Goal: Understand process/instructions: Learn how to perform a task or action

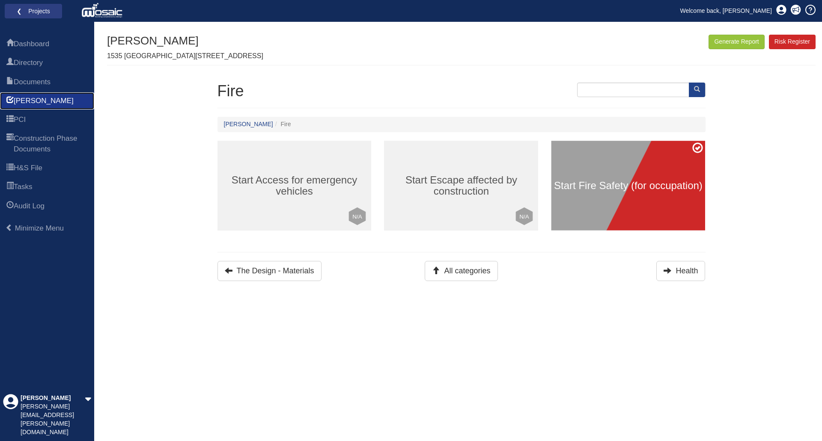
click at [28, 101] on span "[PERSON_NAME]" at bounding box center [44, 101] width 60 height 10
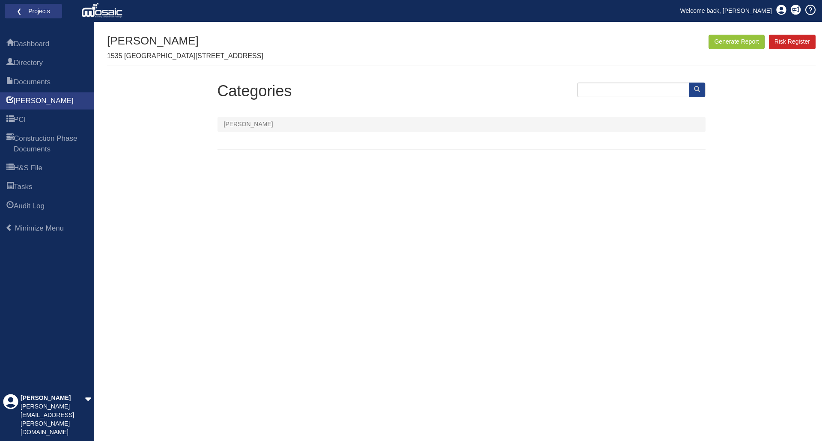
click at [231, 123] on li "[PERSON_NAME]" at bounding box center [248, 124] width 49 height 9
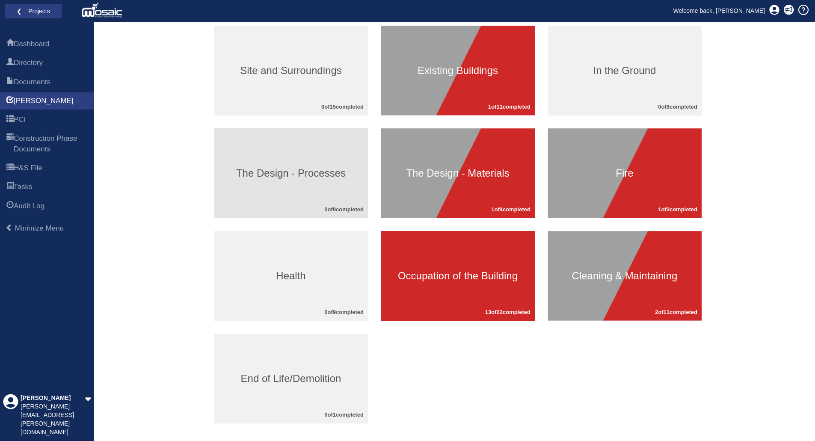
scroll to position [128, 0]
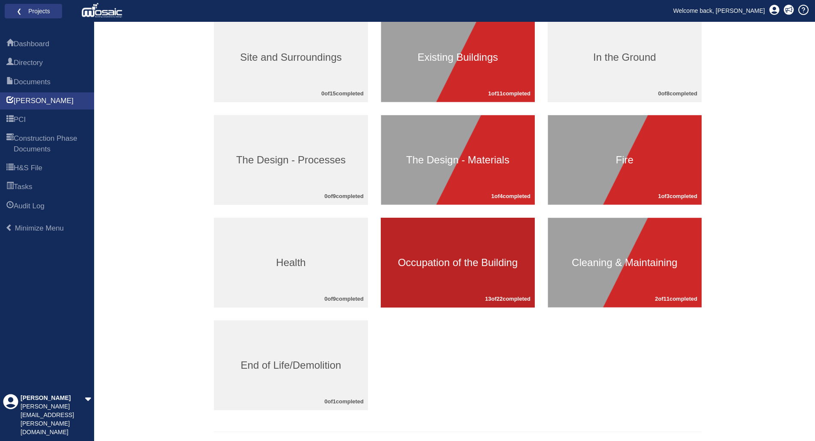
click at [448, 264] on h3 "Occupation of the Building" at bounding box center [458, 262] width 154 height 11
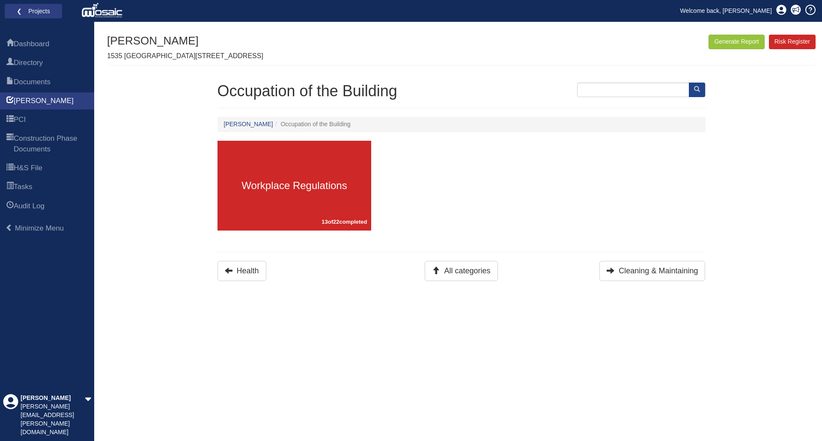
click at [590, 261] on div "Occupation of the Building HARI Occupation of the Building Workplace Regulation…" at bounding box center [461, 182] width 488 height 199
click at [642, 276] on button "Cleaning & Maintaining" at bounding box center [652, 271] width 106 height 20
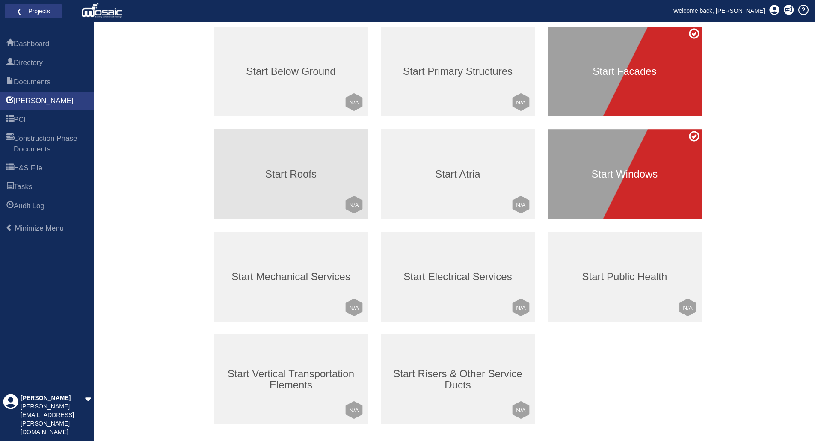
scroll to position [128, 0]
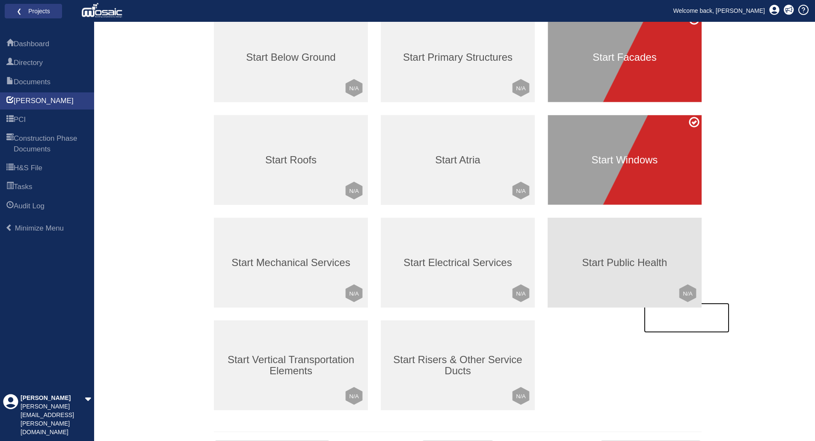
click at [626, 266] on h3 "Start Public Health" at bounding box center [625, 262] width 154 height 11
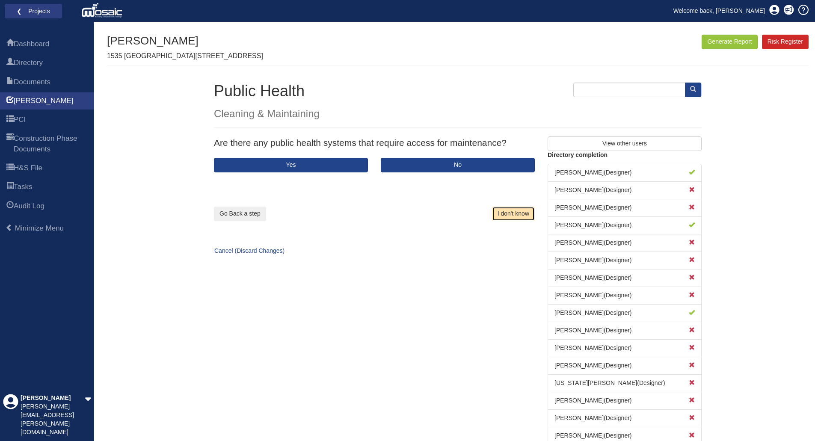
click at [517, 211] on button "I don't know" at bounding box center [513, 214] width 43 height 15
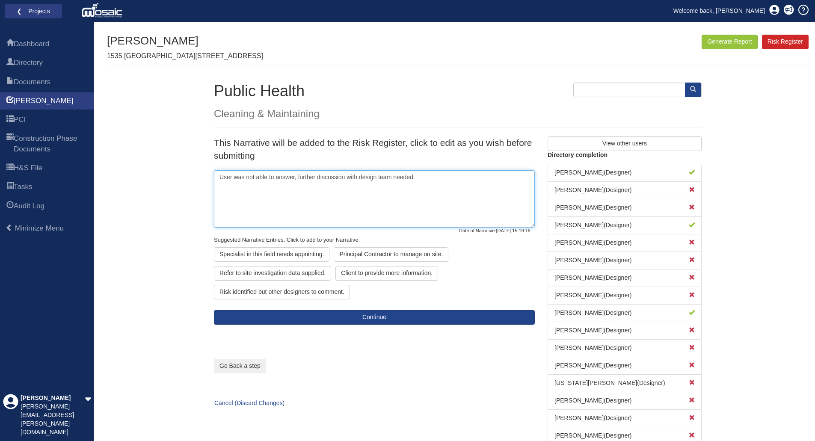
drag, startPoint x: 436, startPoint y: 178, endPoint x: 196, endPoint y: 178, distance: 240.5
click at [196, 178] on div "Generate Report Show All HARI Select "Yes" for All Eliminated included or "No" …" at bounding box center [458, 253] width 702 height 436
paste textarea "Roof, terrace and balcony water management based on supplier (Proteus) recommen…"
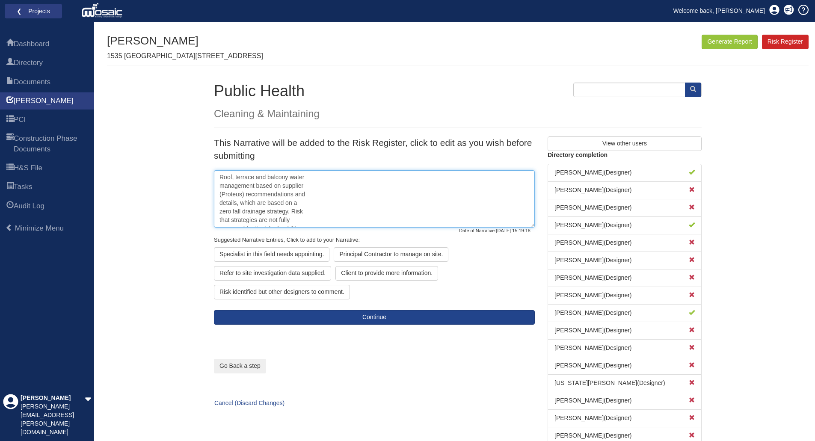
click at [312, 178] on textarea "Roof, terrace and balcony water management based on supplier (Proteus) recommen…" at bounding box center [374, 198] width 321 height 57
click at [399, 176] on textarea "Roof, terrace and balcony water management based on supplier (Proteus) recommen…" at bounding box center [374, 198] width 321 height 57
click at [494, 175] on textarea "Roof, terrace and balcony water management based on supplier (Proteus) recommen…" at bounding box center [374, 198] width 321 height 57
click at [518, 177] on textarea "Roof, terrace and balcony water management based on supplier (Proteus) recommen…" at bounding box center [374, 198] width 321 height 57
click at [265, 186] on textarea "Roof, terrace and balcony water management based on supplier (Proteus) recommen…" at bounding box center [374, 198] width 321 height 57
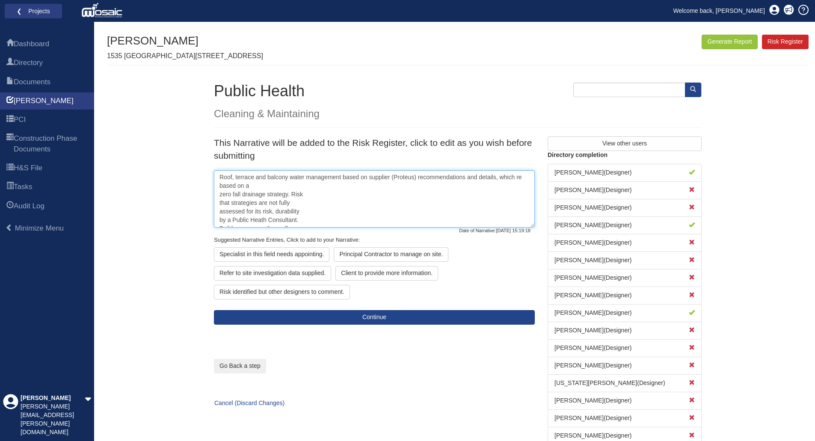
click at [516, 176] on textarea "Roof, terrace and balcony water management based on supplier (Proteus) recommen…" at bounding box center [374, 198] width 321 height 57
click at [267, 188] on textarea "Roof, terrace and balcony water management based on supplier (Proteus) recommen…" at bounding box center [374, 198] width 321 height 57
click at [350, 187] on textarea "Roof, terrace and balcony water management based on supplier (Proteus) recommen…" at bounding box center [374, 198] width 321 height 57
click at [443, 184] on textarea "Roof, terrace and balcony water management based on supplier (Proteus) recommen…" at bounding box center [374, 198] width 321 height 57
click at [505, 185] on textarea "Roof, terrace and balcony water management based on supplier (Proteus) recommen…" at bounding box center [374, 198] width 321 height 57
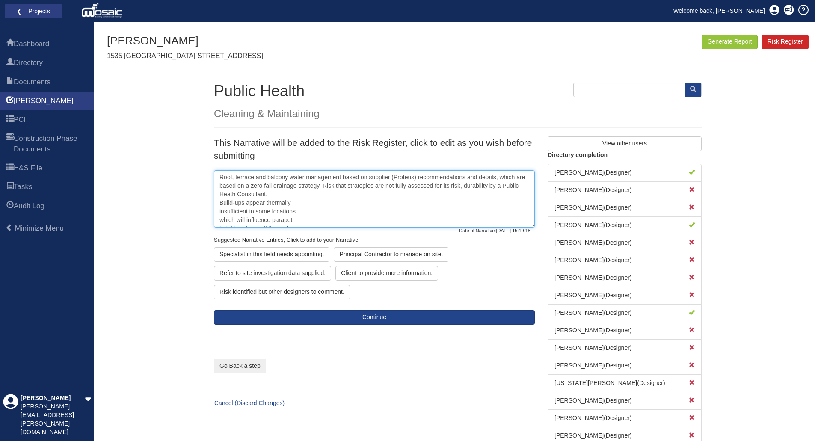
click at [521, 186] on textarea "Roof, terrace and balcony water management based on supplier (Proteus) recommen…" at bounding box center [374, 198] width 321 height 57
click at [302, 189] on textarea "Roof, terrace and balcony water management based on supplier (Proteus) recommen…" at bounding box center [374, 198] width 321 height 57
click at [299, 197] on textarea "Roof, terrace and balcony water management based on supplier (Proteus) recommen…" at bounding box center [374, 198] width 321 height 57
click at [367, 196] on textarea "Roof, terrace and balcony water management based on supplier (Proteus) recommen…" at bounding box center [374, 198] width 321 height 57
click at [427, 194] on textarea "Roof, terrace and balcony water management based on supplier (Proteus) recommen…" at bounding box center [374, 198] width 321 height 57
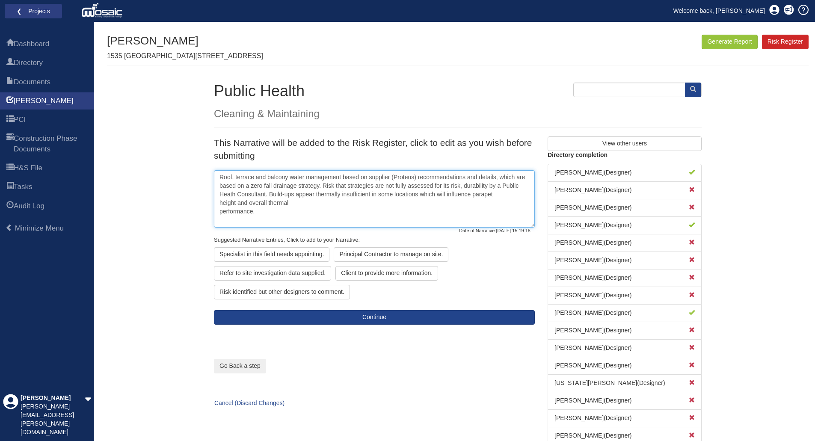
click at [504, 195] on textarea "Roof, terrace and balcony water management based on supplier (Proteus) recommen…" at bounding box center [374, 198] width 321 height 57
click at [276, 204] on textarea "Roof, terrace and balcony water management based on supplier (Proteus) recommen…" at bounding box center [374, 198] width 321 height 57
click at [313, 205] on textarea "Roof, terrace and balcony water management based on supplier (Proteus) recommen…" at bounding box center [374, 198] width 321 height 57
click at [392, 257] on div "Principal Contractor to manage on site." at bounding box center [391, 254] width 115 height 15
type textarea "Roof, terrace and balcony water management based on supplier (Proteus) recommen…"
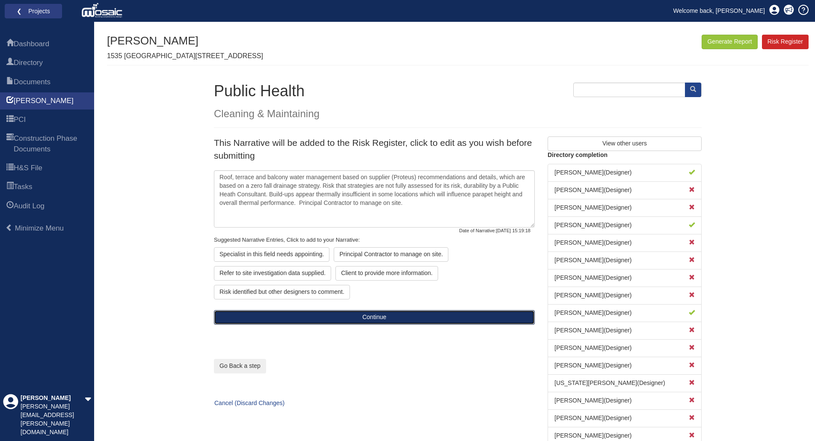
click at [381, 317] on button "Continue" at bounding box center [374, 317] width 321 height 15
click at [377, 317] on button "Continue" at bounding box center [374, 317] width 321 height 15
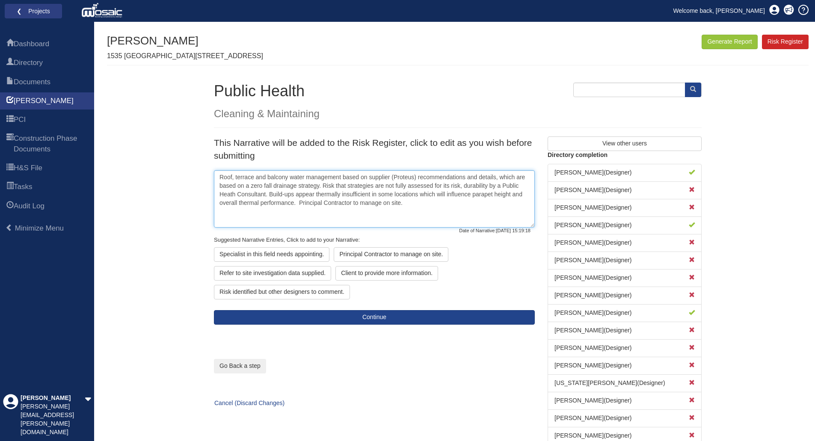
drag, startPoint x: 408, startPoint y: 203, endPoint x: 214, endPoint y: 180, distance: 195.2
click at [214, 180] on textarea "Roof, terrace and balcony water management based on supplier (Proteus) recommen…" at bounding box center [374, 198] width 321 height 57
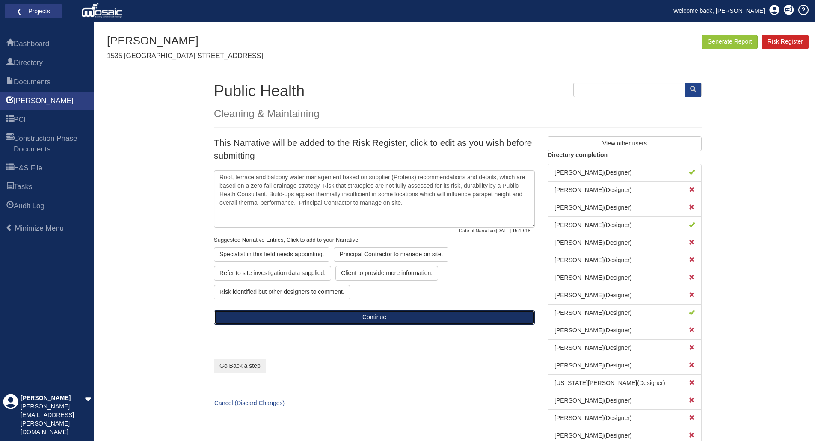
click at [364, 317] on button "Continue" at bounding box center [374, 317] width 321 height 15
click at [366, 317] on button "Continue" at bounding box center [374, 317] width 321 height 15
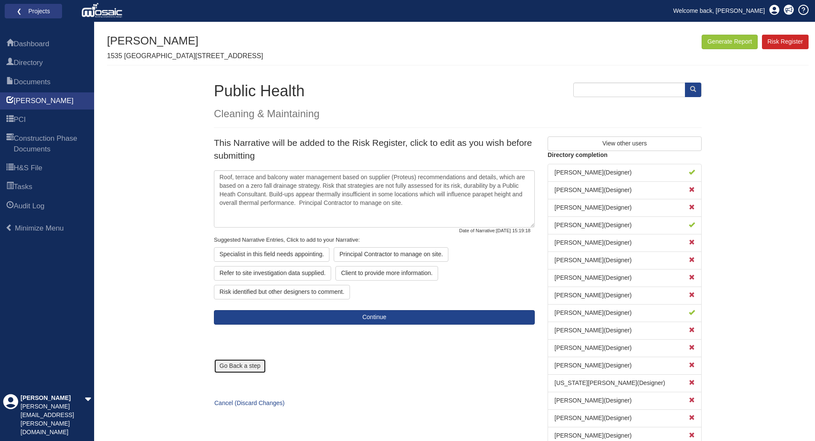
click at [234, 368] on button "Go Back a step" at bounding box center [240, 366] width 52 height 15
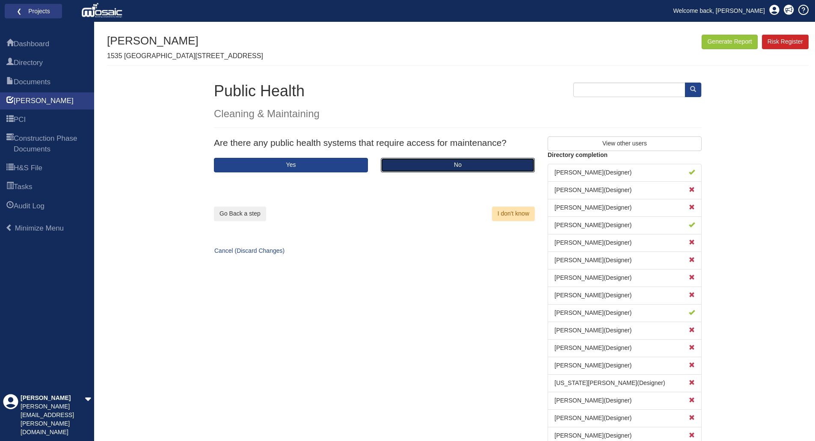
click at [439, 160] on button "No" at bounding box center [458, 165] width 154 height 15
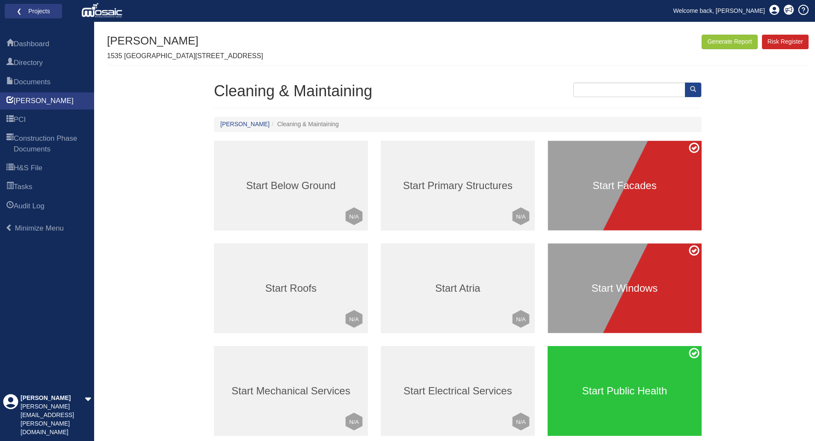
click at [624, 388] on h3 "Start Public Health" at bounding box center [625, 391] width 154 height 11
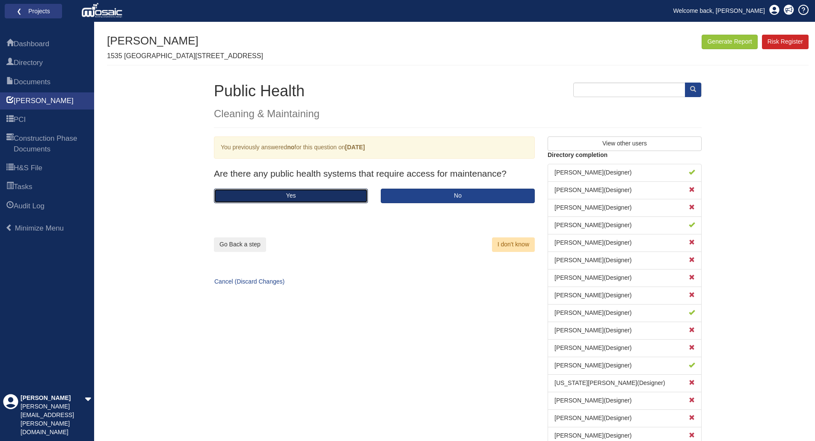
click at [267, 191] on button "Yes" at bounding box center [291, 196] width 154 height 15
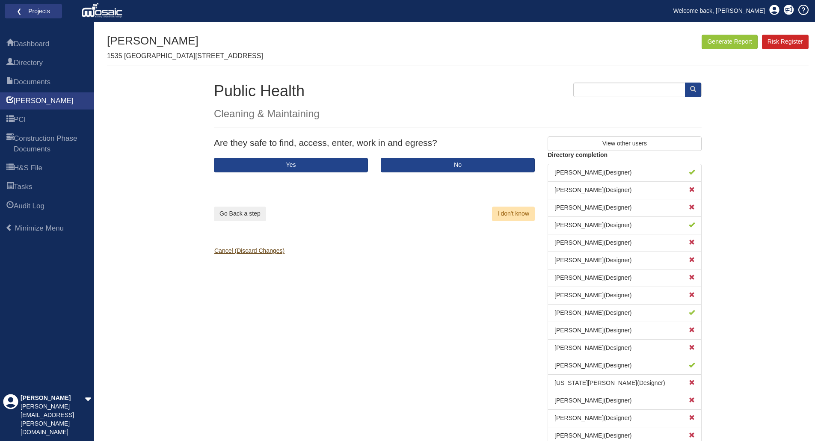
click at [227, 253] on link "Cancel (Discard Changes)" at bounding box center [246, 250] width 77 height 7
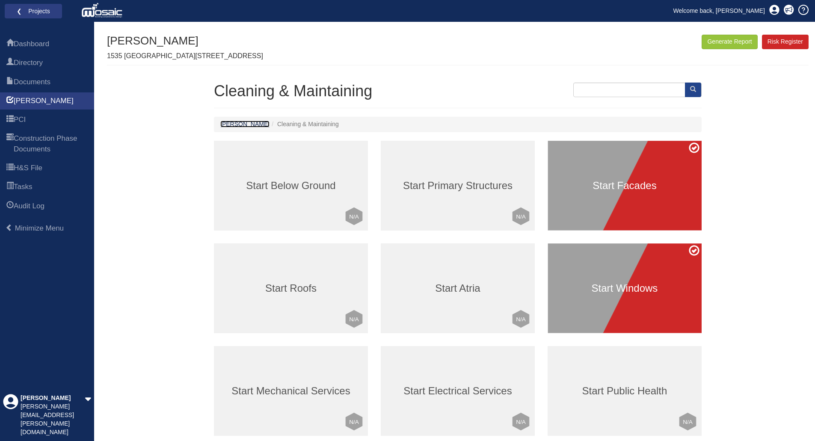
click at [227, 125] on link "[PERSON_NAME]" at bounding box center [244, 124] width 49 height 7
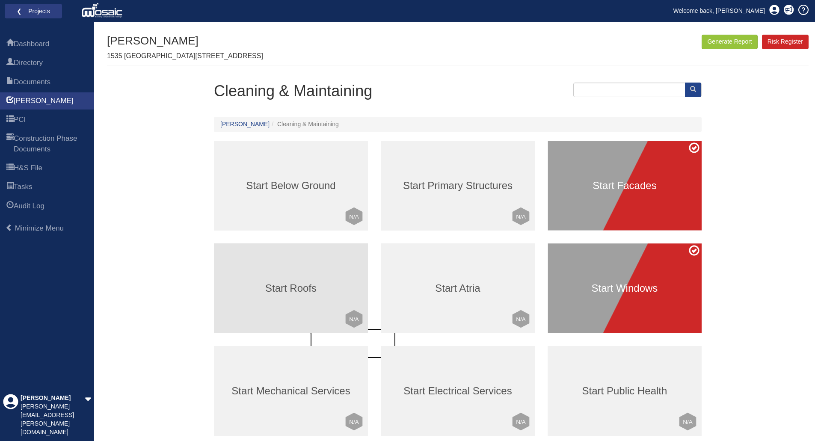
click at [286, 290] on h3 "Start Roofs" at bounding box center [291, 288] width 154 height 11
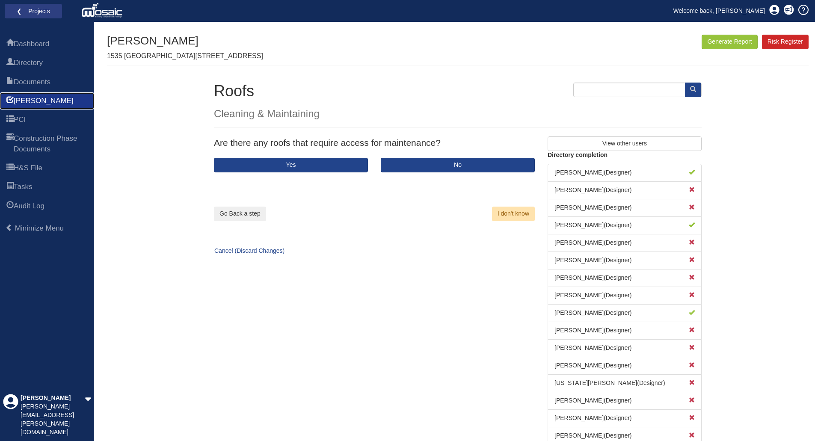
click at [24, 104] on span "[PERSON_NAME]" at bounding box center [44, 101] width 60 height 10
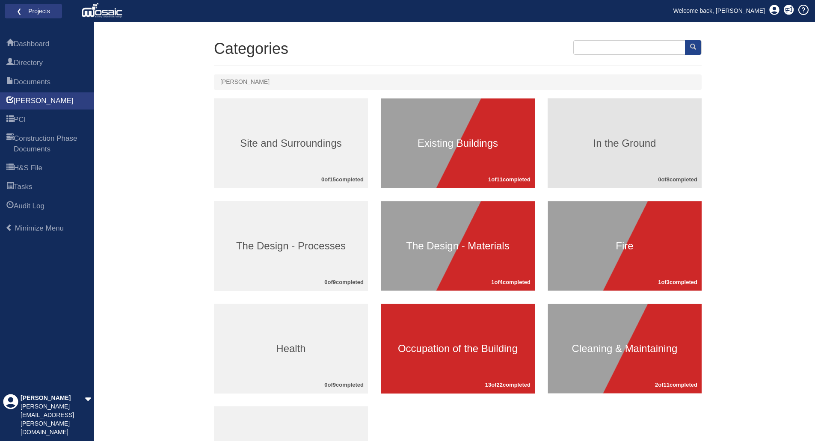
scroll to position [43, 0]
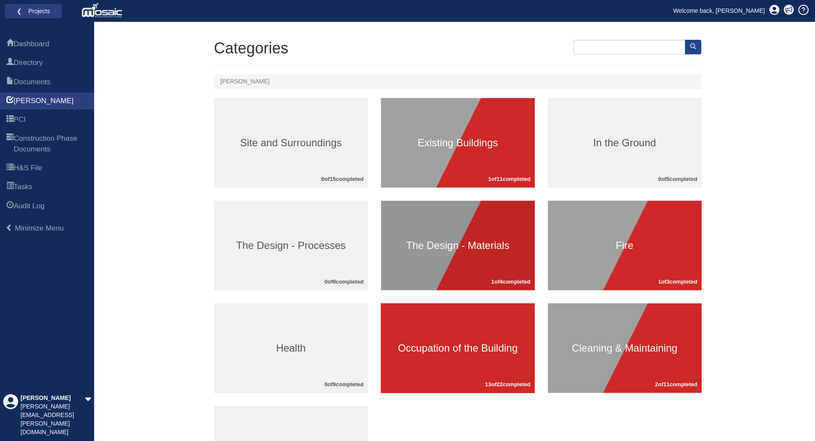
click at [495, 246] on h3 "The Design - Materials" at bounding box center [458, 245] width 154 height 11
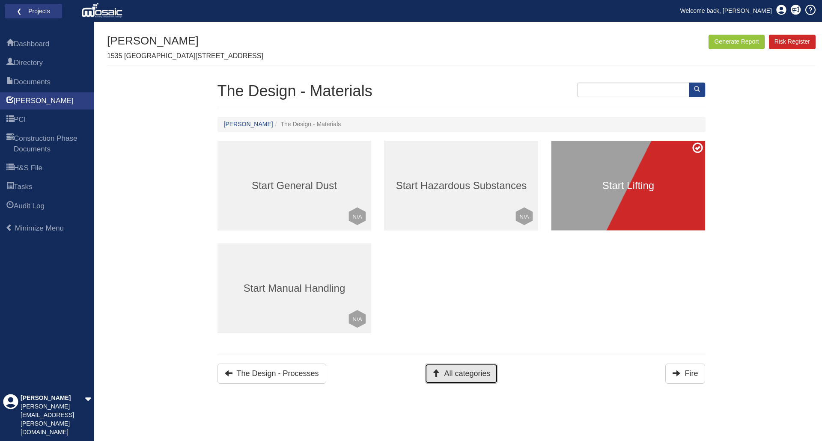
click at [445, 375] on button "All categories" at bounding box center [460, 374] width 73 height 20
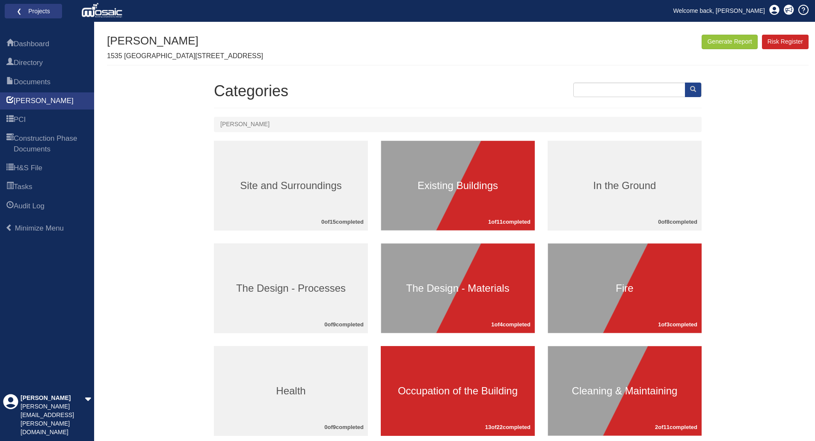
click at [682, 373] on div "Cleaning & Maintaining 2 of 11 completed" at bounding box center [625, 391] width 154 height 90
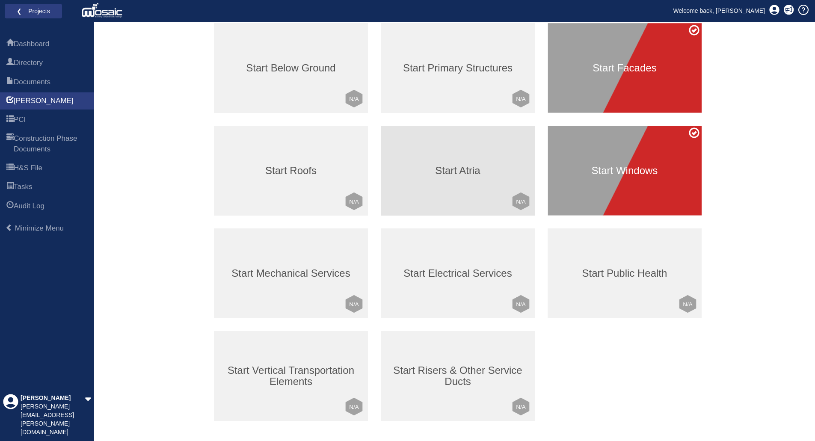
scroll to position [128, 0]
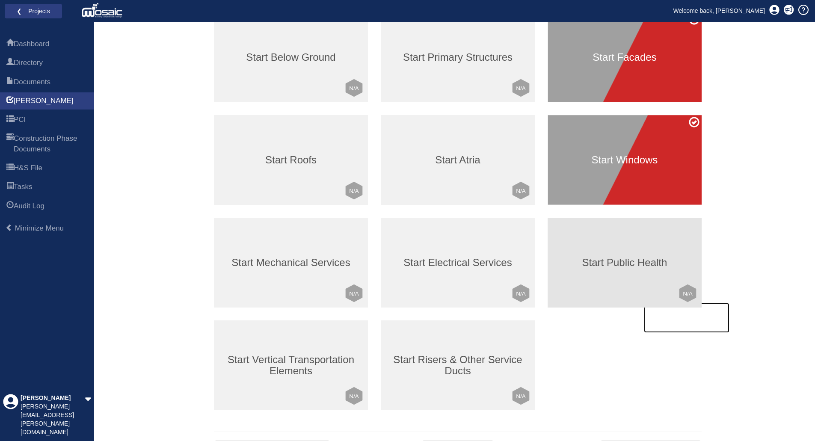
click at [636, 264] on h3 "Start Public Health" at bounding box center [625, 262] width 154 height 11
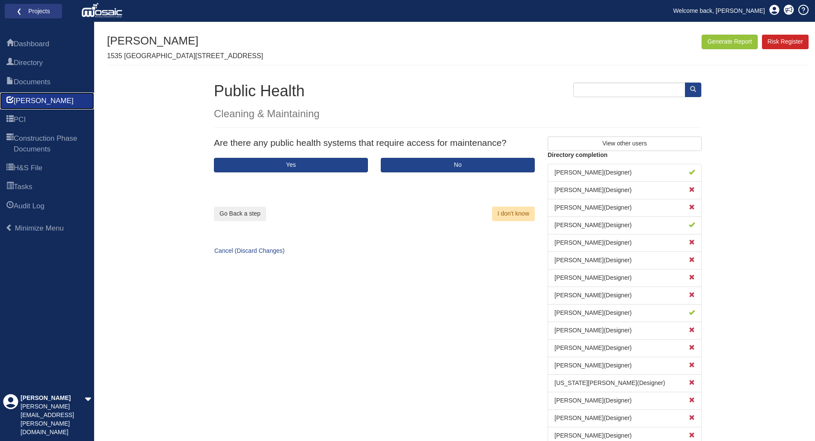
click at [32, 98] on span "[PERSON_NAME]" at bounding box center [44, 101] width 60 height 10
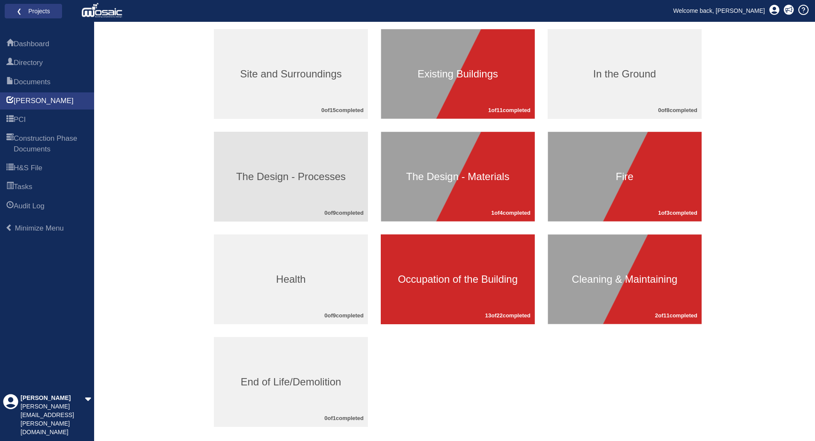
scroll to position [128, 0]
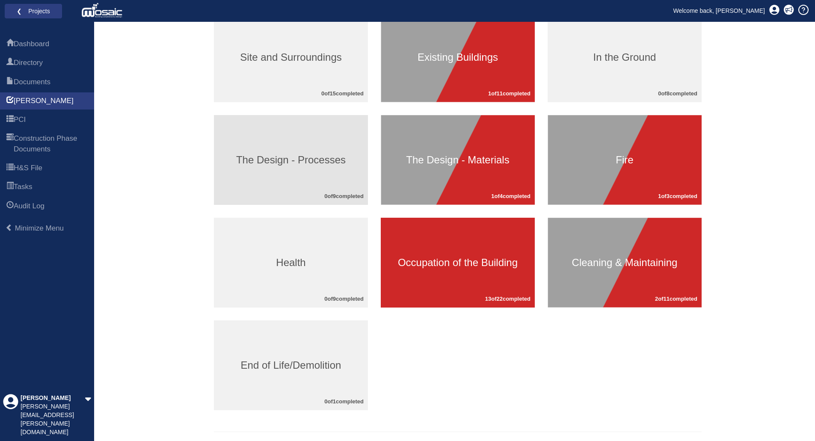
click at [287, 161] on h3 "The Design - Processes" at bounding box center [291, 159] width 154 height 11
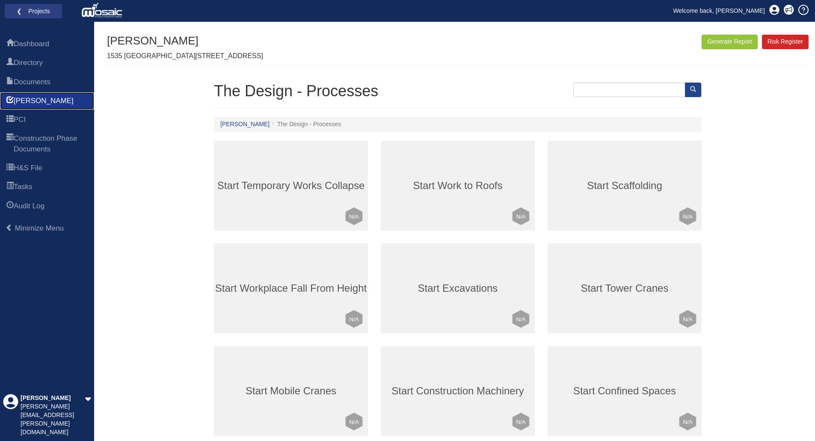
click at [29, 99] on span "[PERSON_NAME]" at bounding box center [44, 101] width 60 height 10
